Goal: Navigation & Orientation: Find specific page/section

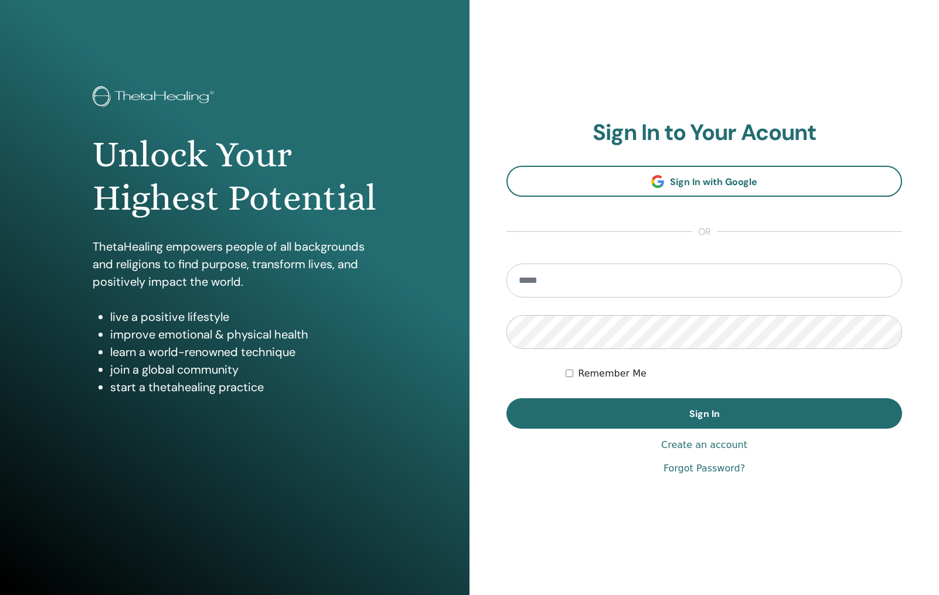
type input "**********"
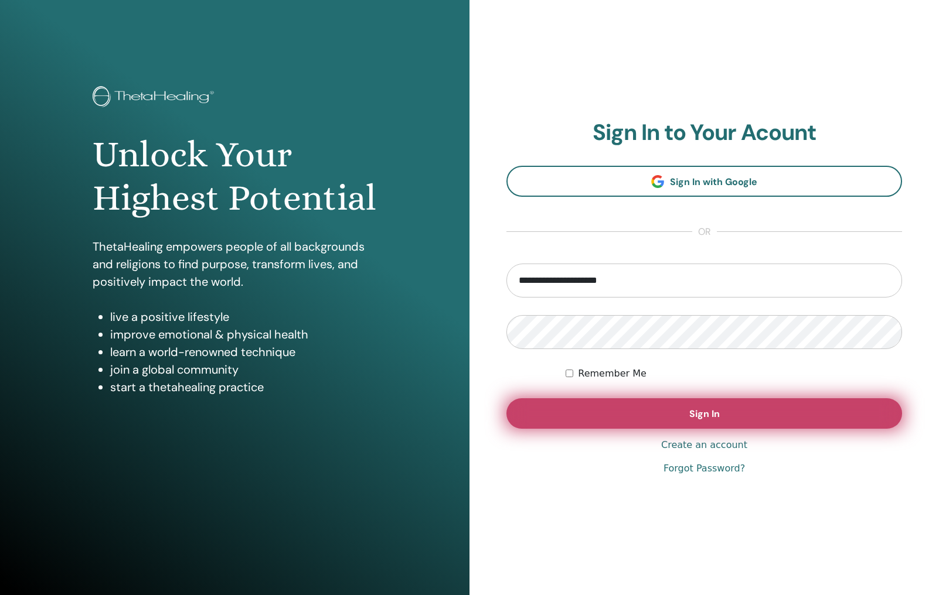
click at [712, 411] on span "Sign In" at bounding box center [704, 414] width 30 height 12
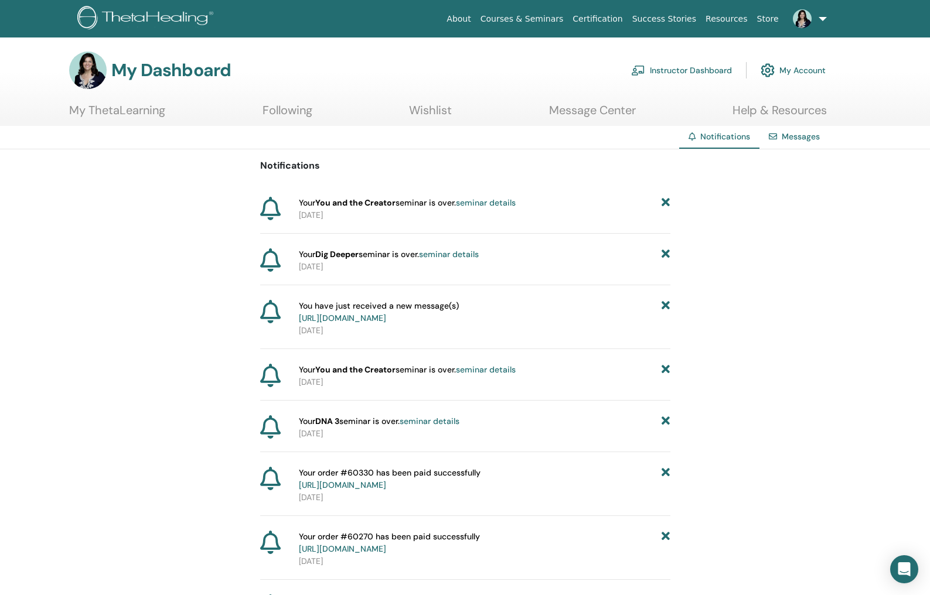
click at [787, 72] on link "My Account" at bounding box center [793, 70] width 65 height 26
click at [815, 19] on span at bounding box center [802, 17] width 28 height 9
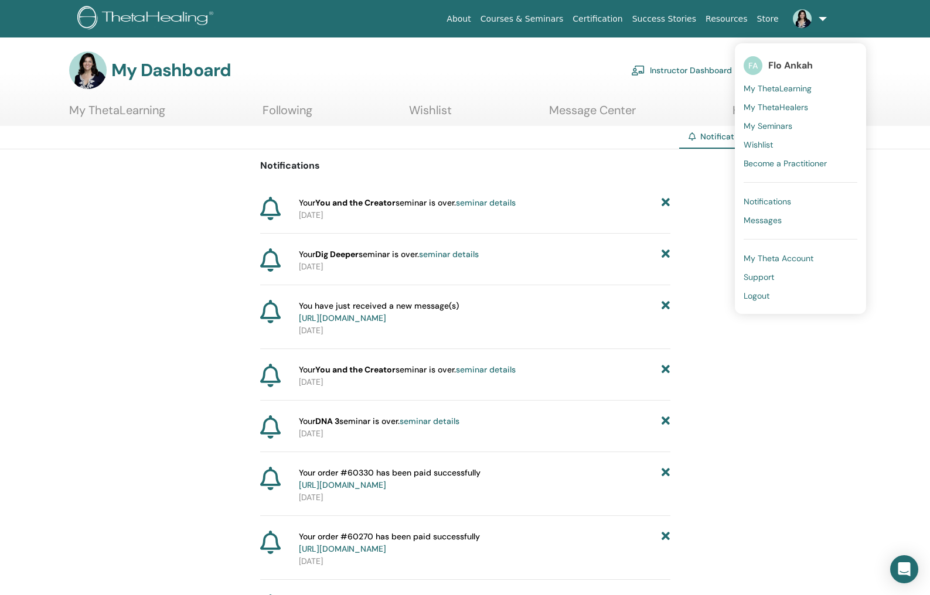
click at [684, 58] on link "Instructor Dashboard" at bounding box center [681, 70] width 101 height 26
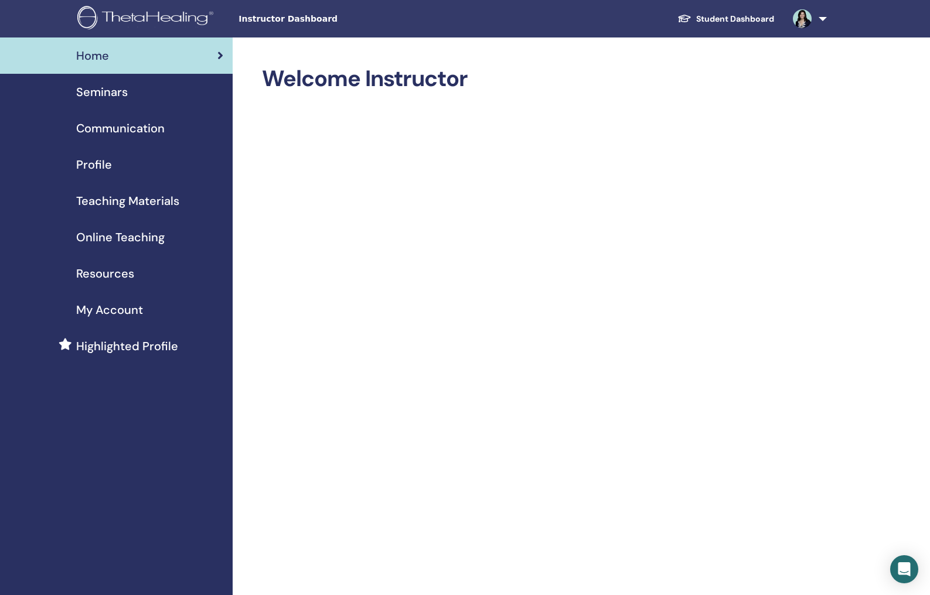
click at [797, 21] on img at bounding box center [802, 18] width 19 height 19
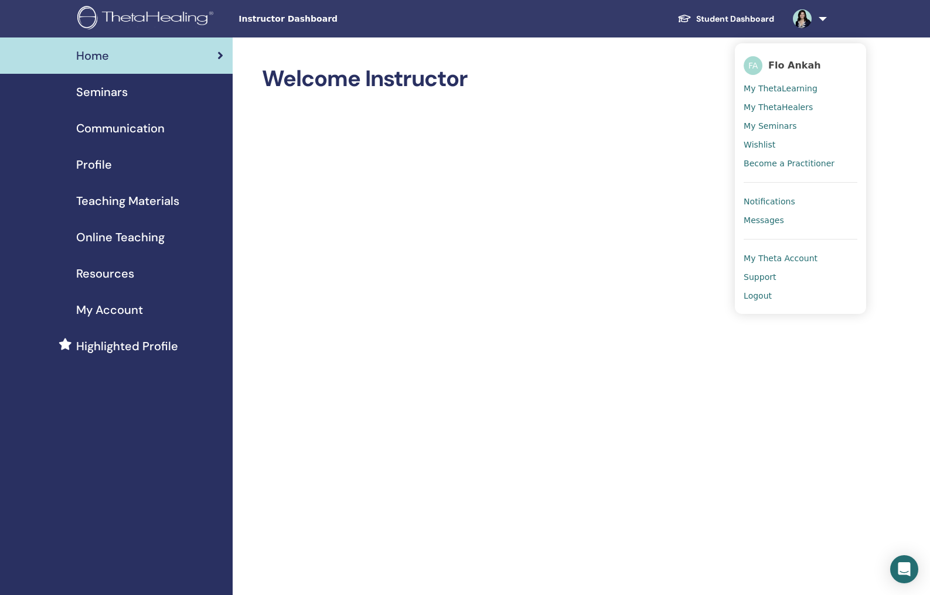
click at [127, 89] on span "Seminars" at bounding box center [102, 92] width 52 height 18
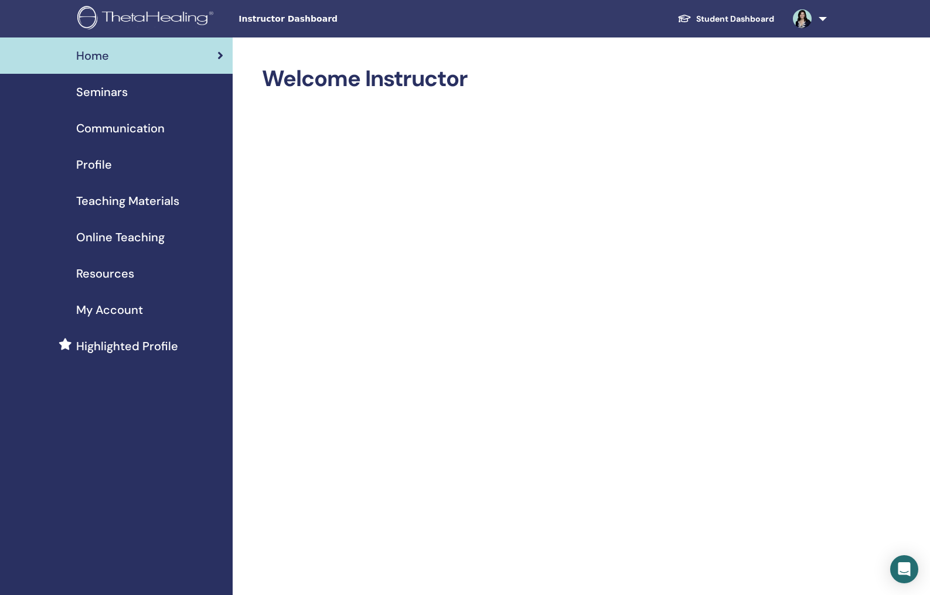
click at [805, 23] on img at bounding box center [802, 18] width 19 height 19
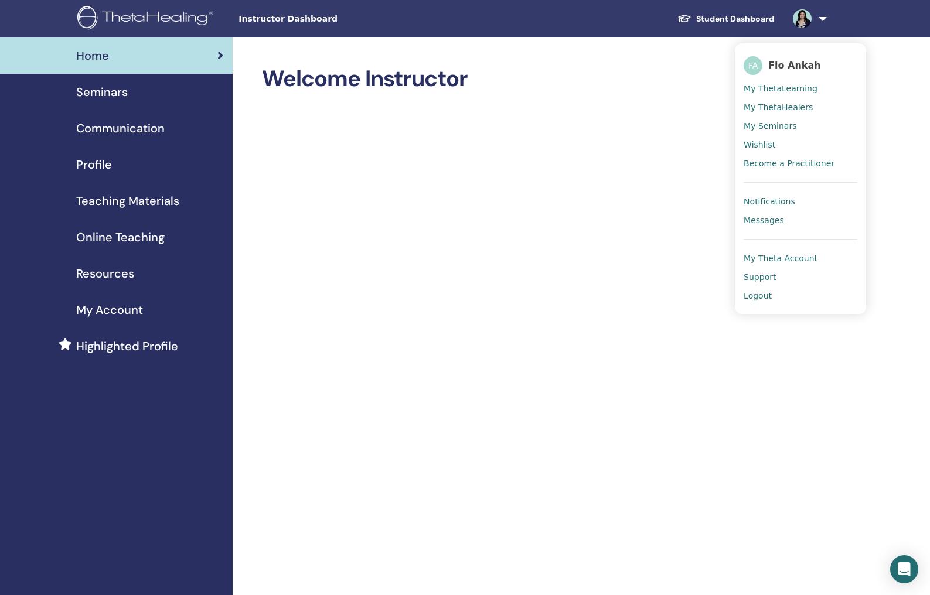
click at [641, 84] on h2 "Welcome Instructor" at bounding box center [543, 79] width 563 height 27
